Goal: Submit feedback/report problem

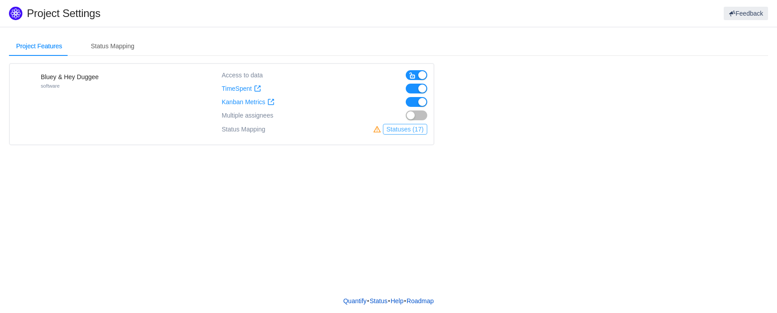
click at [395, 128] on button "Statuses (17)" at bounding box center [405, 129] width 44 height 11
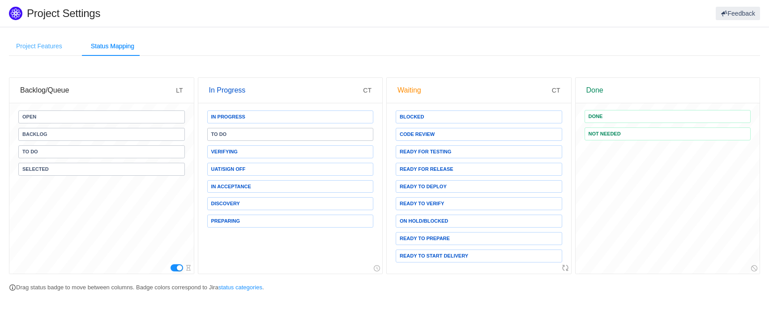
click at [42, 45] on div "Project Features" at bounding box center [39, 46] width 60 height 20
